Goal: Task Accomplishment & Management: Complete application form

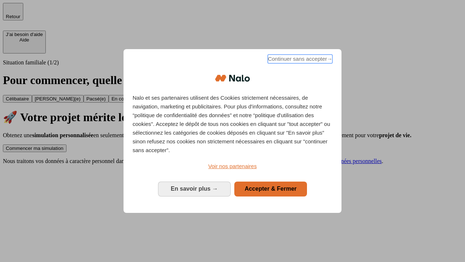
click at [300, 60] on span "Continuer sans accepter →" at bounding box center [300, 59] width 65 height 9
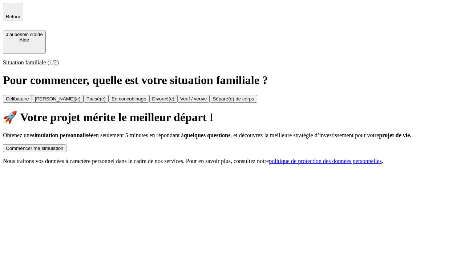
click at [64, 145] on div "Commencer ma simulation" at bounding box center [35, 147] width 58 height 5
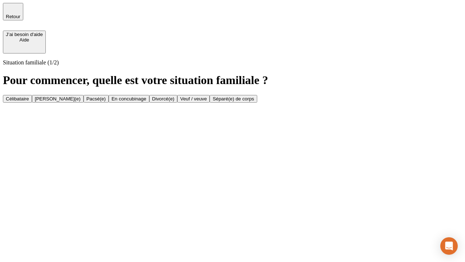
click at [29, 96] on div "Célibataire" at bounding box center [17, 98] width 23 height 5
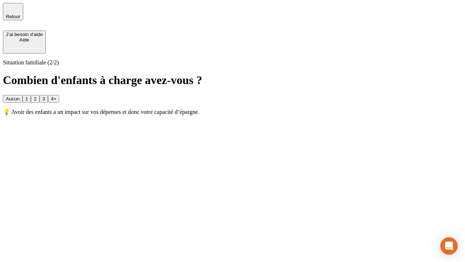
click at [20, 96] on div "Aucun" at bounding box center [13, 98] width 14 height 5
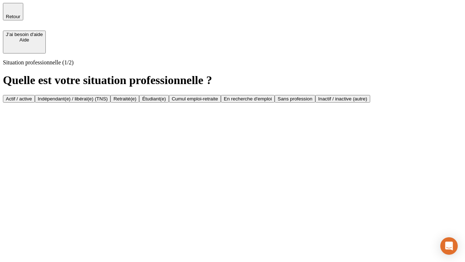
click at [32, 96] on div "Actif / active" at bounding box center [19, 98] width 26 height 5
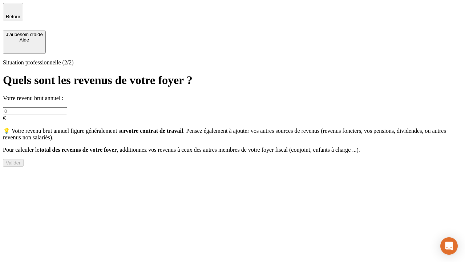
click at [67, 107] on input "text" at bounding box center [35, 111] width 64 height 8
type input "30 000"
click at [21, 165] on div "Valider" at bounding box center [13, 162] width 15 height 5
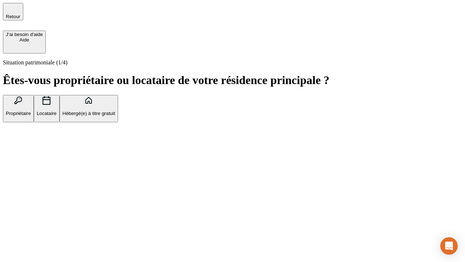
click at [115, 116] on p "Hébergé(e) à titre gratuit" at bounding box center [89, 113] width 53 height 5
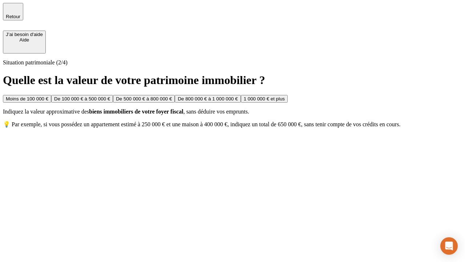
click at [48, 96] on div "Moins de 100 000 €" at bounding box center [27, 98] width 43 height 5
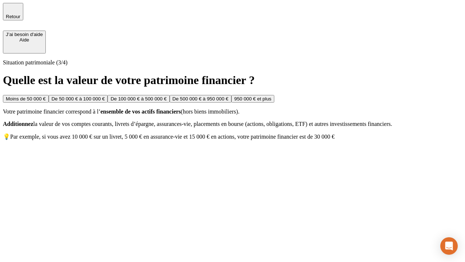
click at [46, 96] on div "Moins de 50 000 €" at bounding box center [26, 98] width 40 height 5
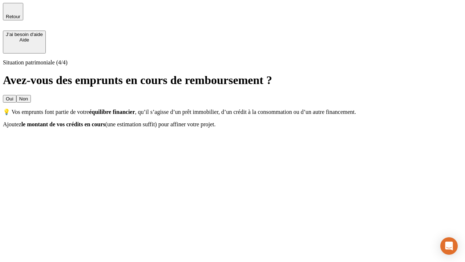
click at [28, 96] on div "Non" at bounding box center [23, 98] width 9 height 5
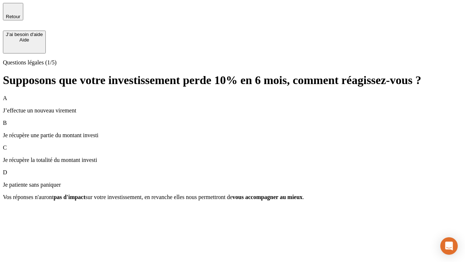
click at [233, 95] on div "A J’effectue un nouveau virement" at bounding box center [232, 104] width 459 height 19
click at [22, 213] on div "Suivant" at bounding box center [14, 209] width 16 height 5
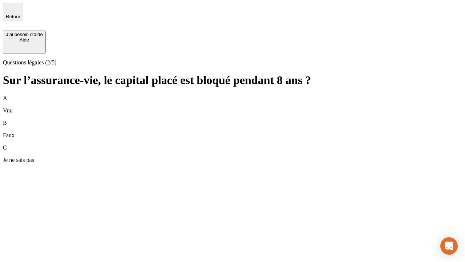
click at [233, 120] on div "B Faux" at bounding box center [232, 129] width 459 height 19
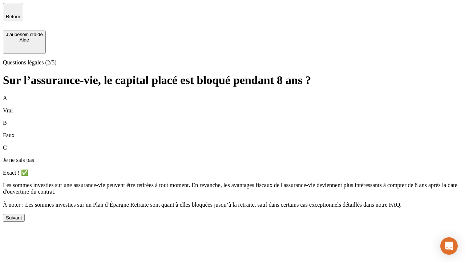
click at [22, 220] on div "Suivant" at bounding box center [14, 217] width 16 height 5
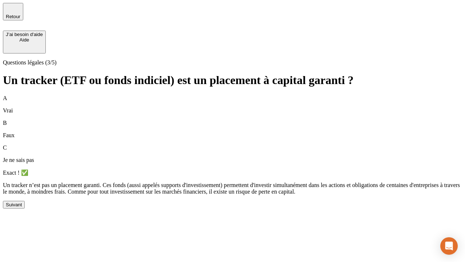
click at [22, 207] on div "Suivant" at bounding box center [14, 204] width 16 height 5
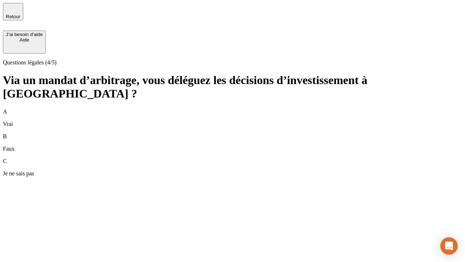
click at [233, 108] on div "A Vrai" at bounding box center [232, 117] width 459 height 19
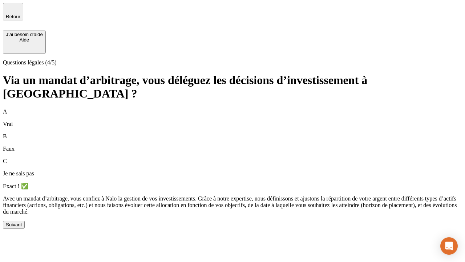
click at [22, 227] on div "Suivant" at bounding box center [14, 224] width 16 height 5
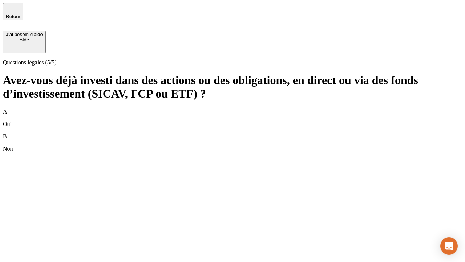
click at [233, 133] on div "B Non" at bounding box center [232, 142] width 459 height 19
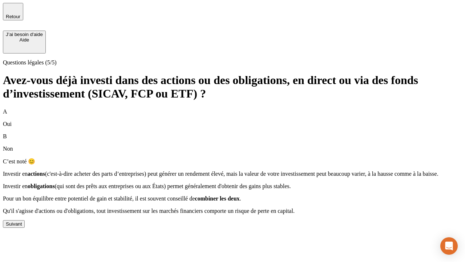
click at [22, 226] on div "Suivant" at bounding box center [14, 223] width 16 height 5
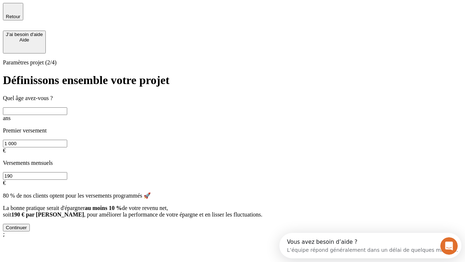
scroll to position [7, 0]
click at [67, 107] on input "text" at bounding box center [35, 111] width 64 height 8
type input "25"
click at [67, 140] on input "1 000" at bounding box center [35, 144] width 64 height 8
type input "1 000"
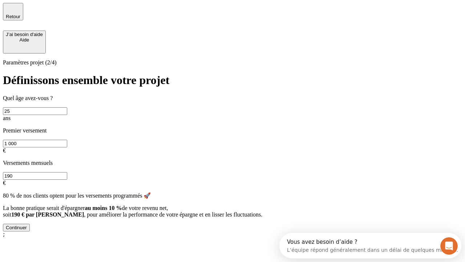
click at [67, 172] on input "190" at bounding box center [35, 176] width 64 height 8
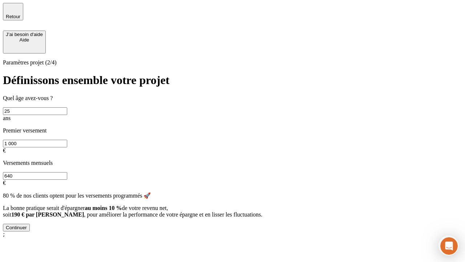
type input "640"
click at [27, 230] on div "Continuer" at bounding box center [16, 227] width 21 height 5
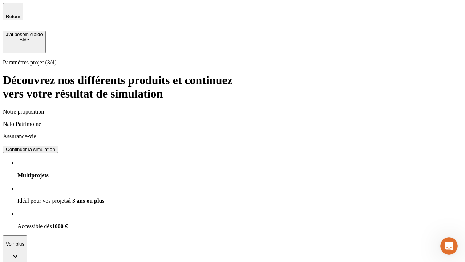
click at [55, 146] on div "Continuer la simulation" at bounding box center [30, 148] width 49 height 5
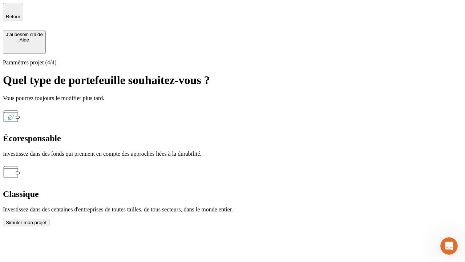
click at [153, 133] on div "Écoresponsable" at bounding box center [232, 138] width 459 height 10
click at [47, 220] on div "Simuler mon projet" at bounding box center [26, 222] width 41 height 5
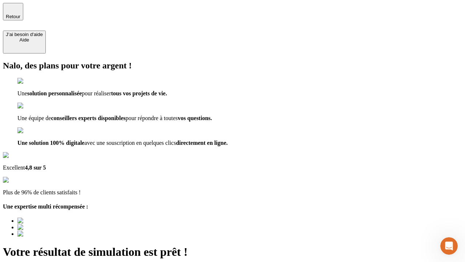
type input "[EMAIL_ADDRESS][PERSON_NAME][DOMAIN_NAME]"
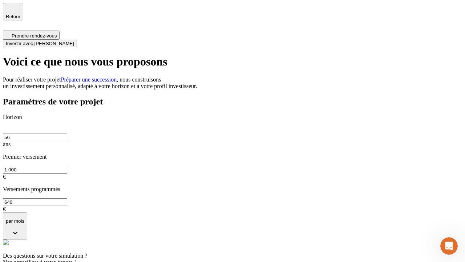
click at [74, 41] on span "Investir avec [PERSON_NAME]" at bounding box center [40, 43] width 68 height 5
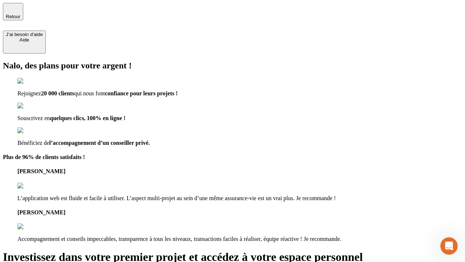
type input "[EMAIL_ADDRESS][PERSON_NAME][DOMAIN_NAME]"
